Goal: Answer question/provide support

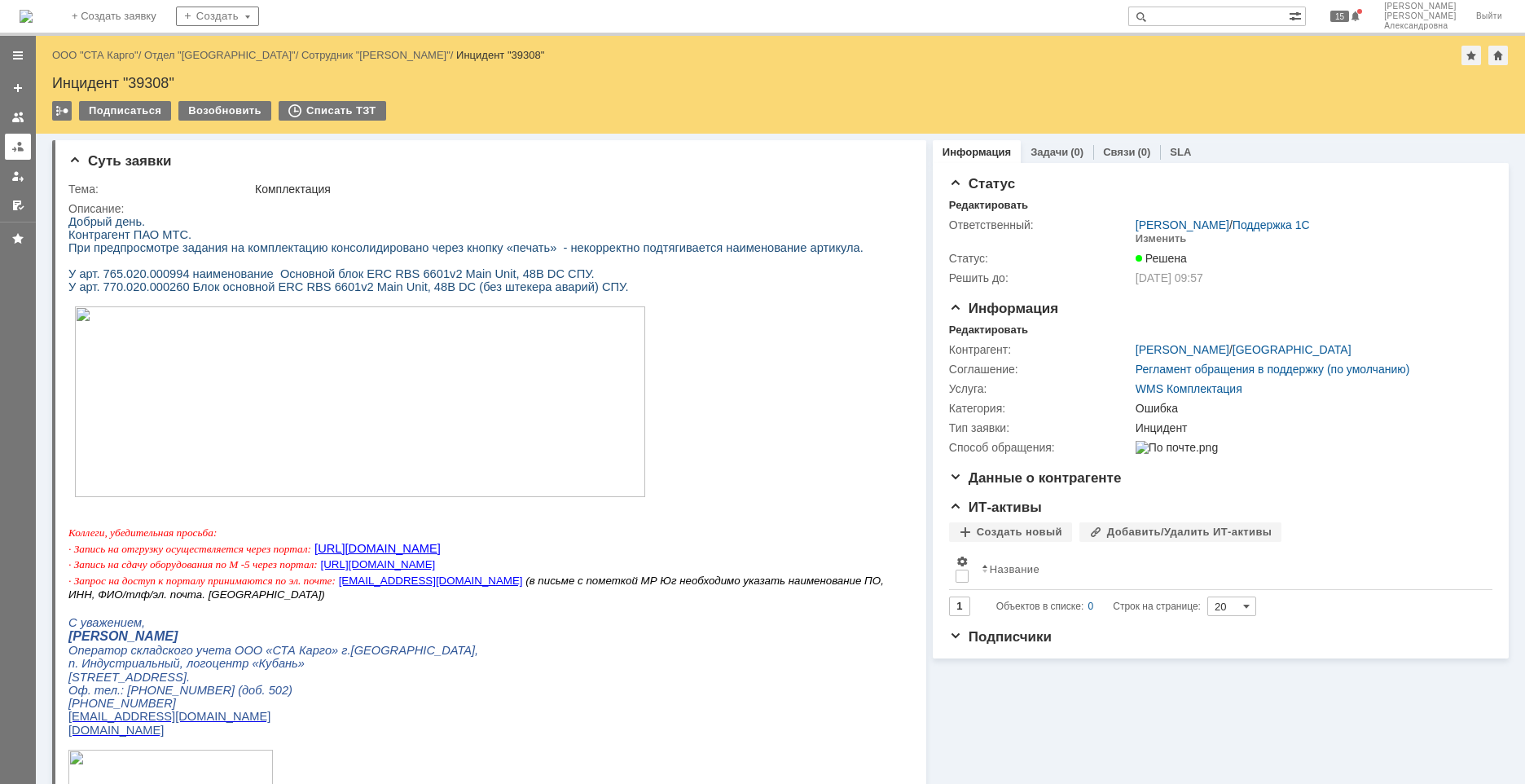
click at [17, 146] on div at bounding box center [17, 146] width 13 height 13
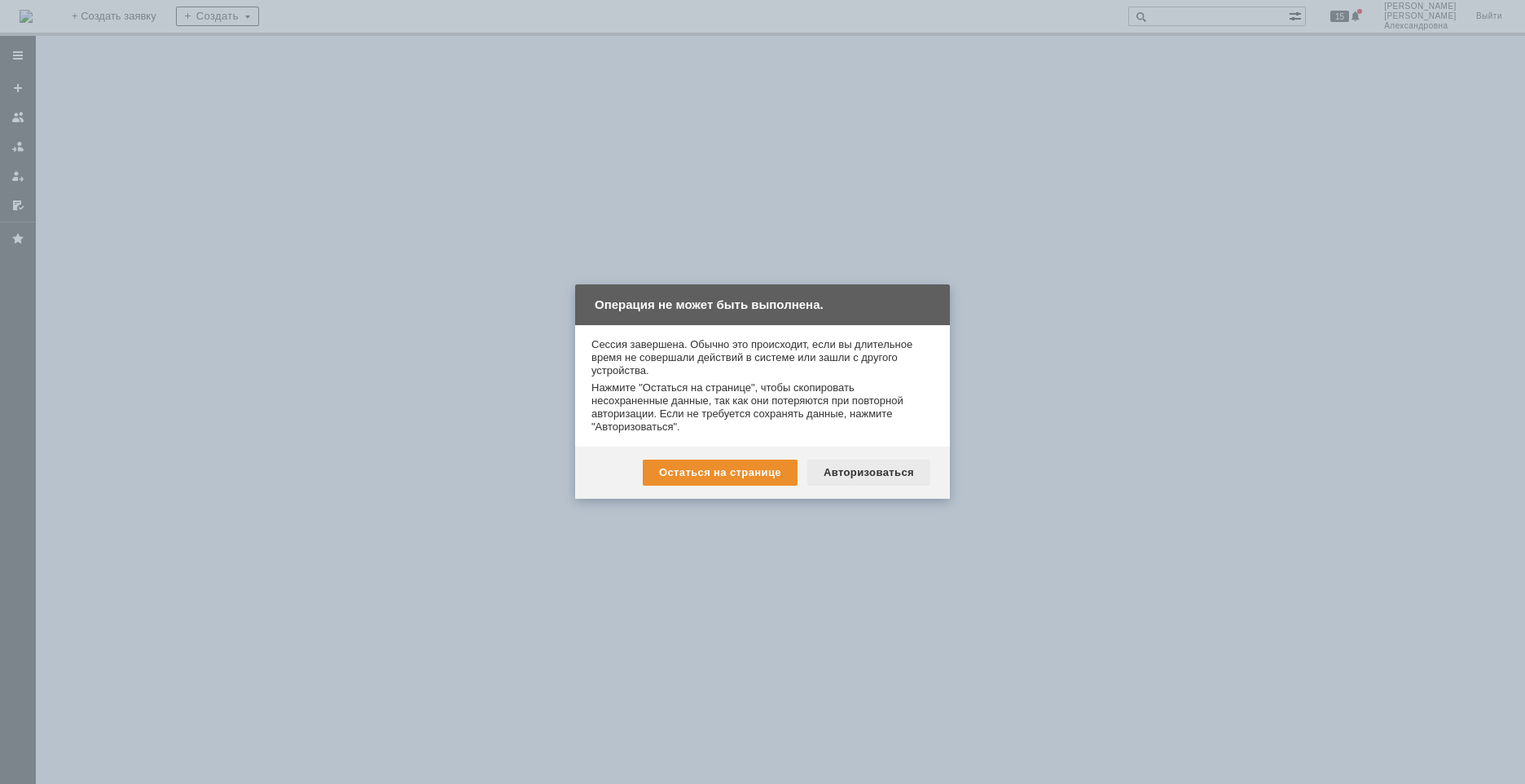
click at [838, 467] on div "Авторизоваться" at bounding box center [869, 472] width 123 height 26
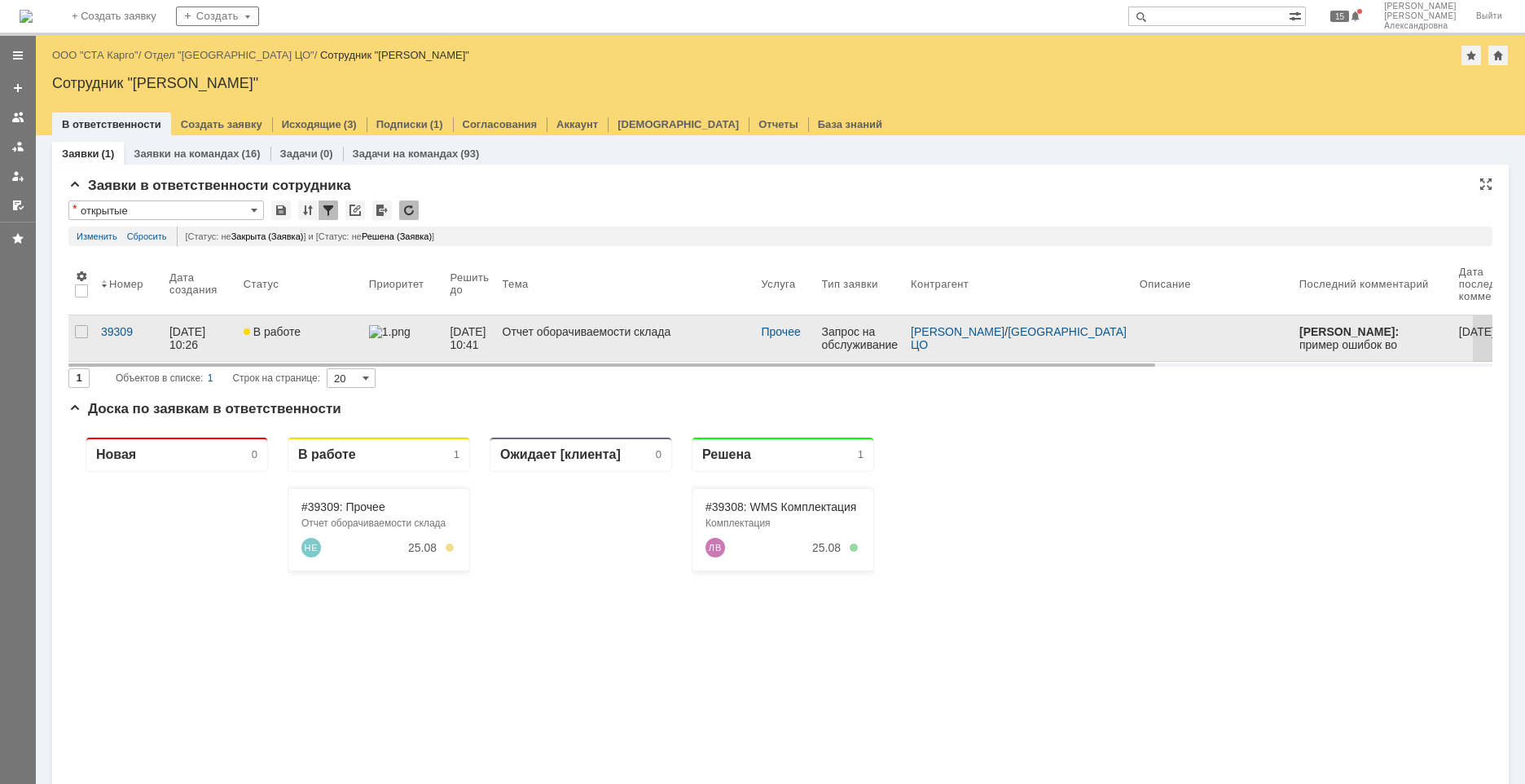
click at [339, 341] on link "В работе" at bounding box center [300, 337] width 125 height 46
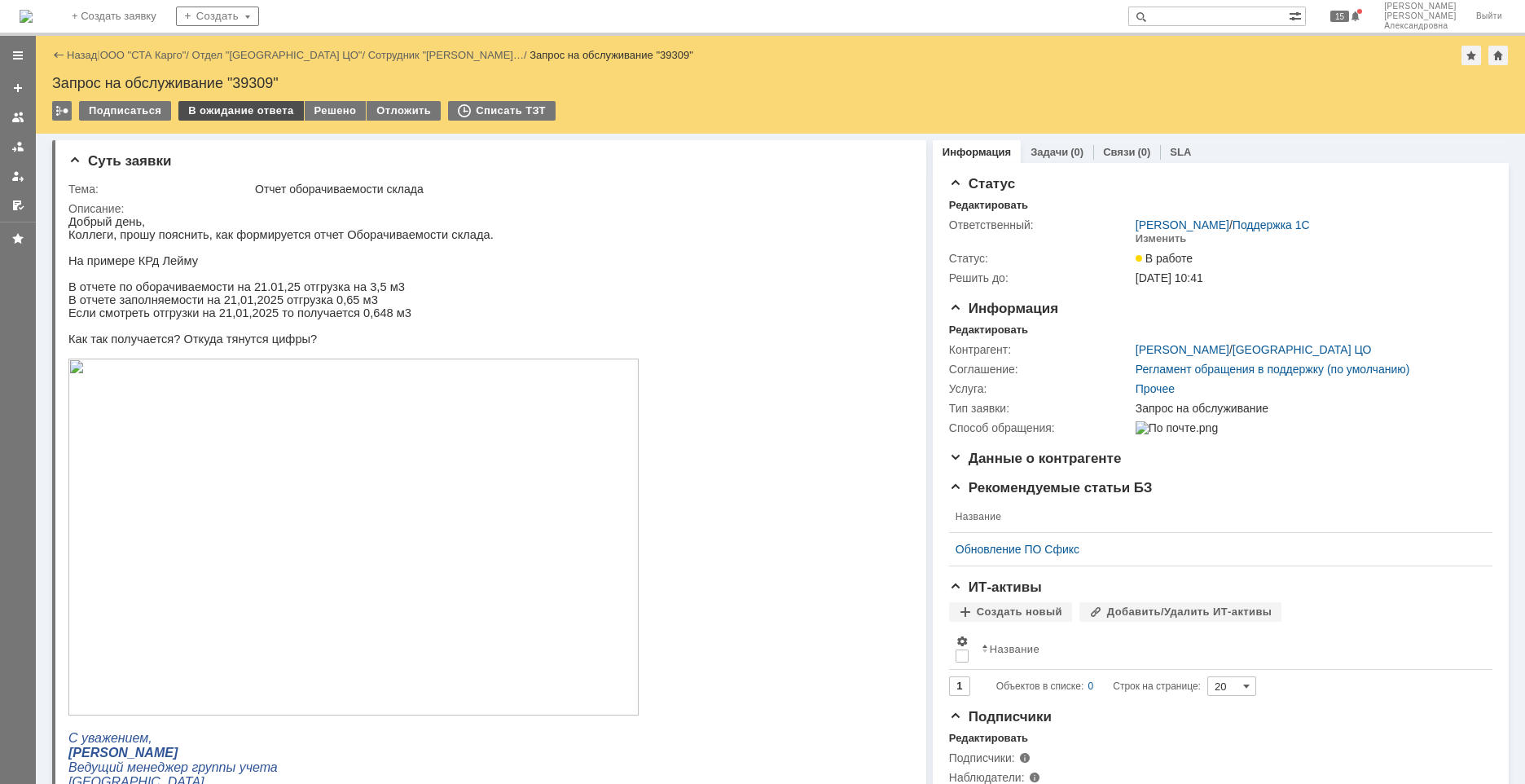
click at [276, 110] on div "В ожидание ответа" at bounding box center [240, 110] width 125 height 19
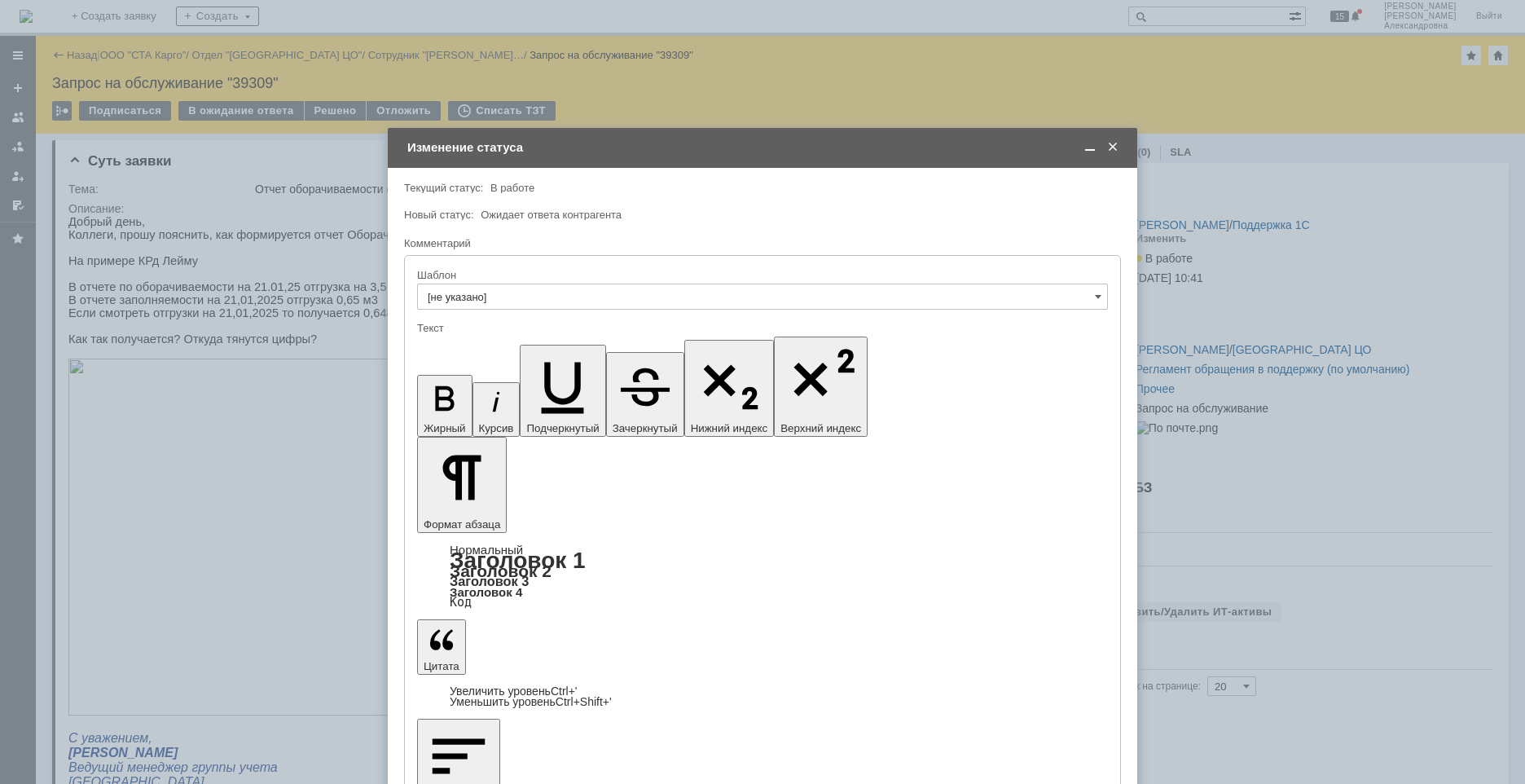
drag, startPoint x: 605, startPoint y: 4628, endPoint x: 798, endPoint y: 4975, distance: 397.1
